Goal: Find specific page/section: Find specific page/section

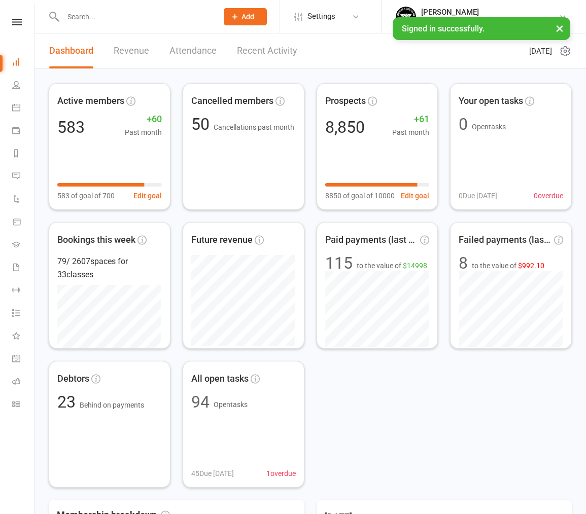
click at [132, 4] on div at bounding box center [130, 16] width 162 height 33
click at [130, 18] on input "text" at bounding box center [135, 17] width 151 height 14
paste input "[EMAIL_ADDRESS][DOMAIN_NAME]"
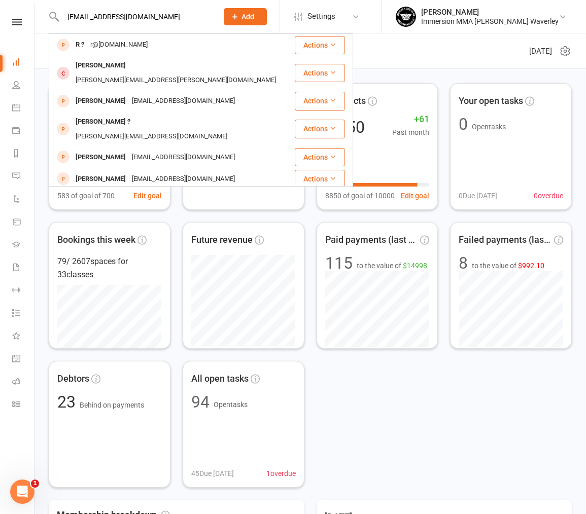
click at [194, 21] on input "[EMAIL_ADDRESS][DOMAIN_NAME]" at bounding box center [135, 17] width 151 height 14
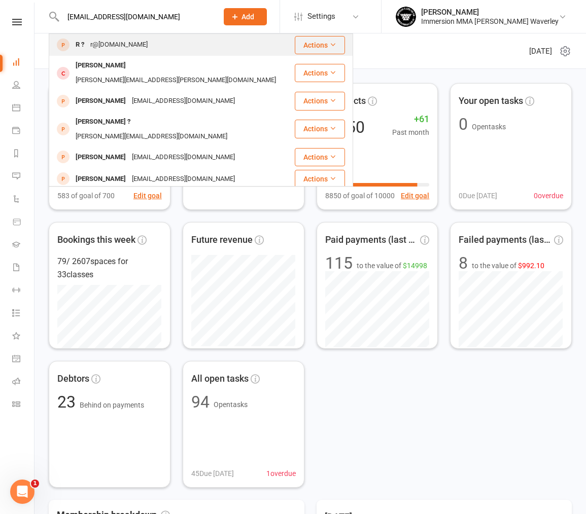
type input "[EMAIL_ADDRESS][DOMAIN_NAME]"
click at [227, 50] on div "R ? r@[DOMAIN_NAME]" at bounding box center [172, 44] width 244 height 21
